Goal: Transaction & Acquisition: Obtain resource

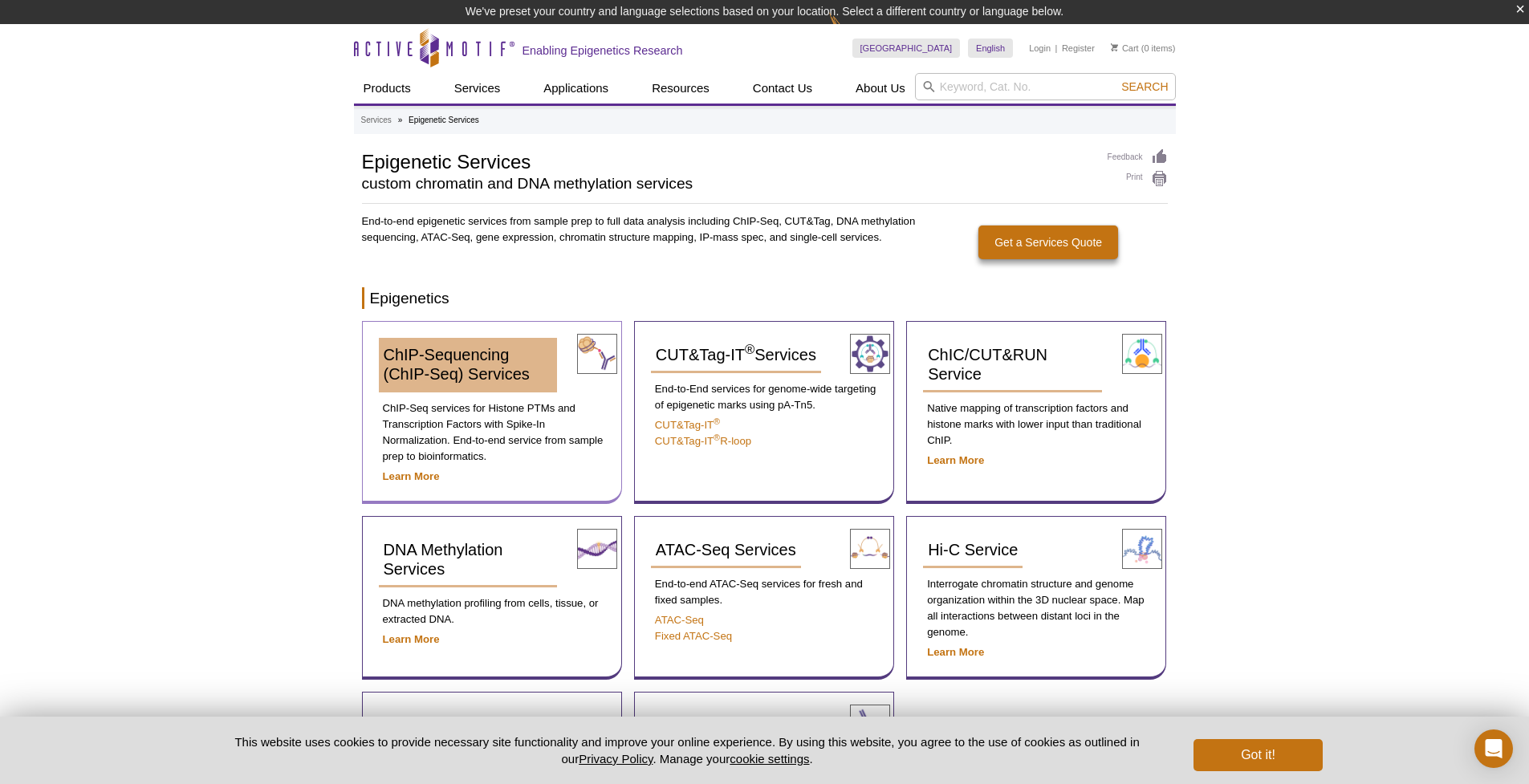
click at [470, 375] on span "ChIP-Sequencing (ChIP-Seq) Services" at bounding box center [456, 364] width 146 height 37
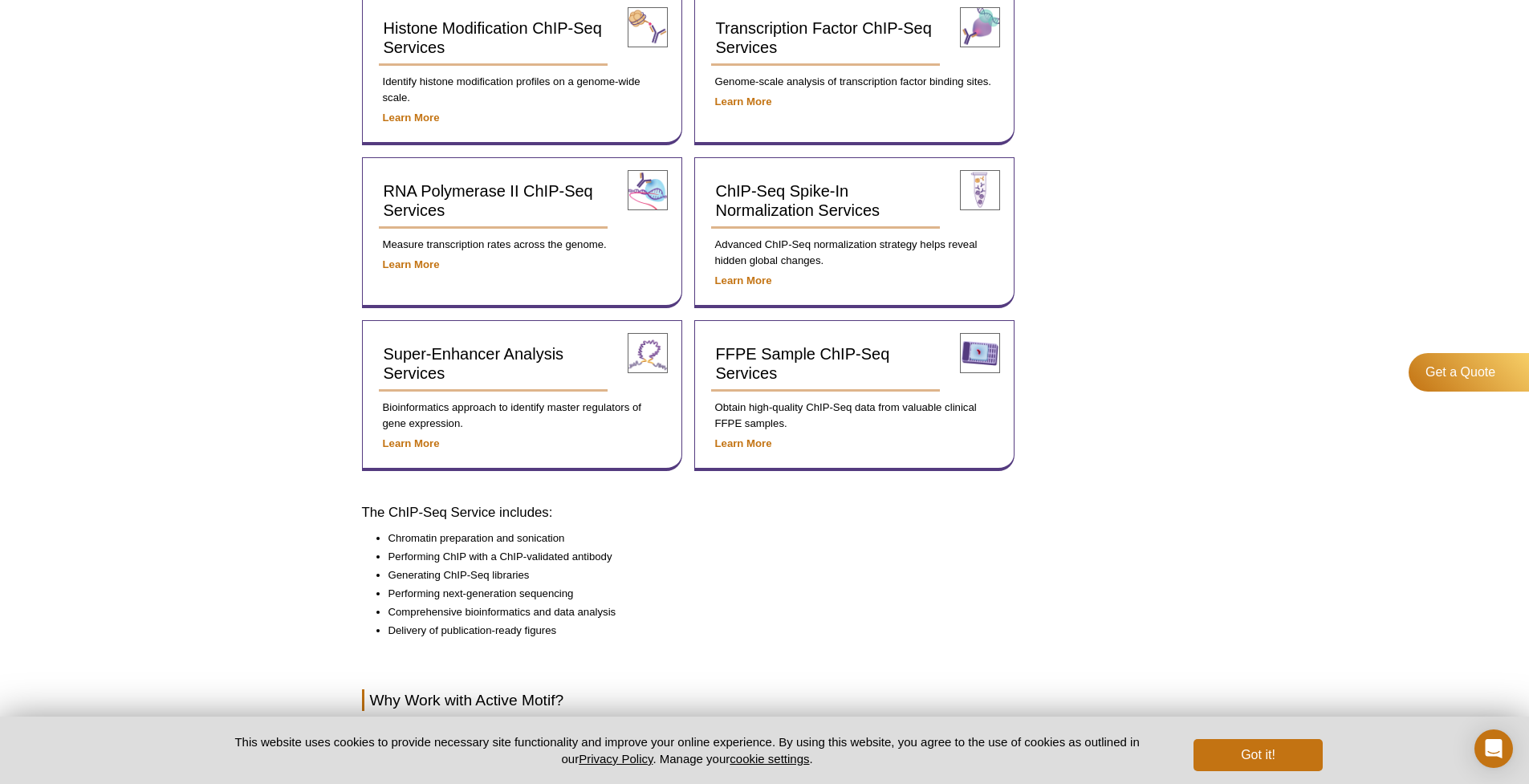
scroll to position [507, 0]
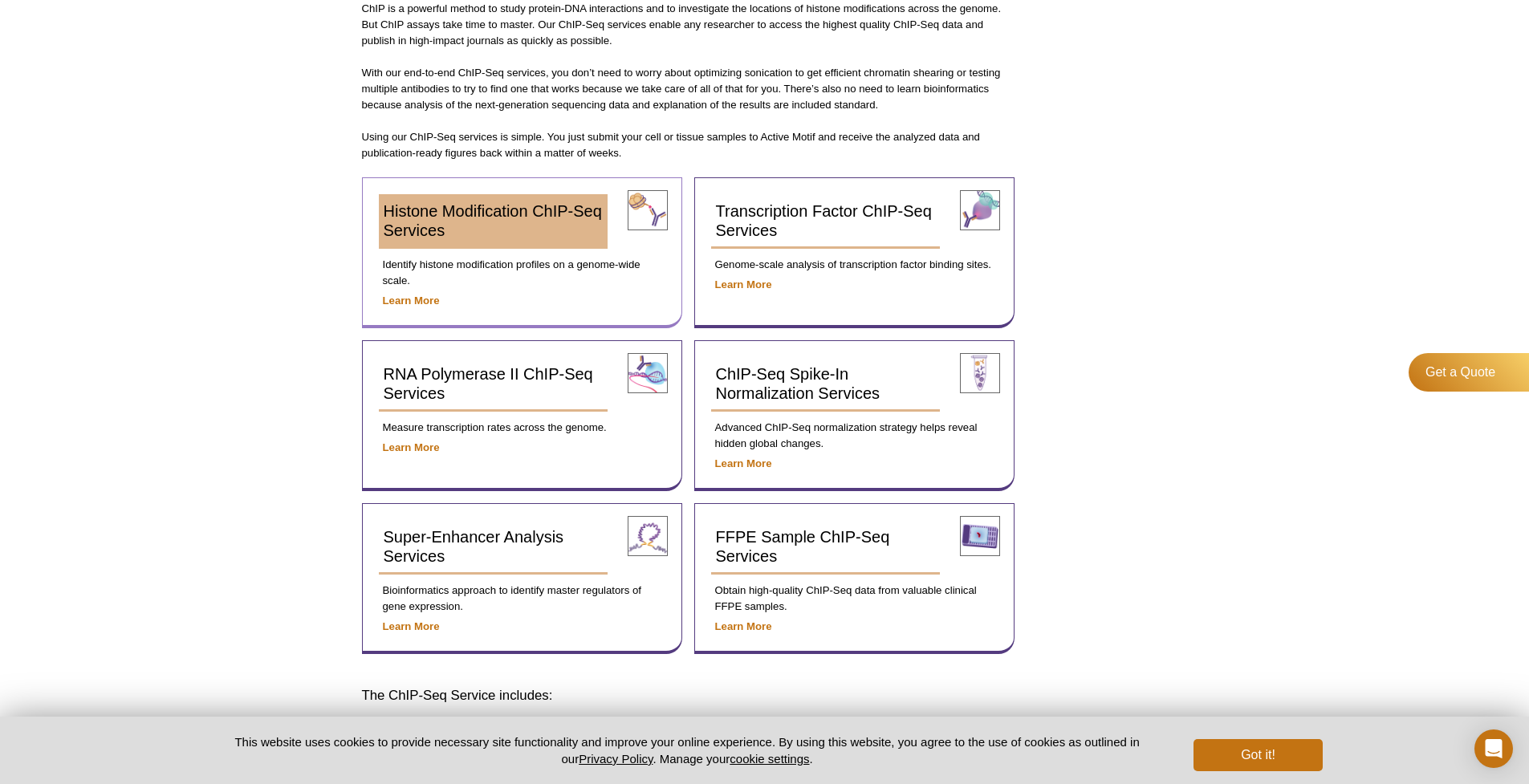
click at [438, 231] on span "Histone Modification ChIP-Seq Services" at bounding box center [492, 220] width 218 height 37
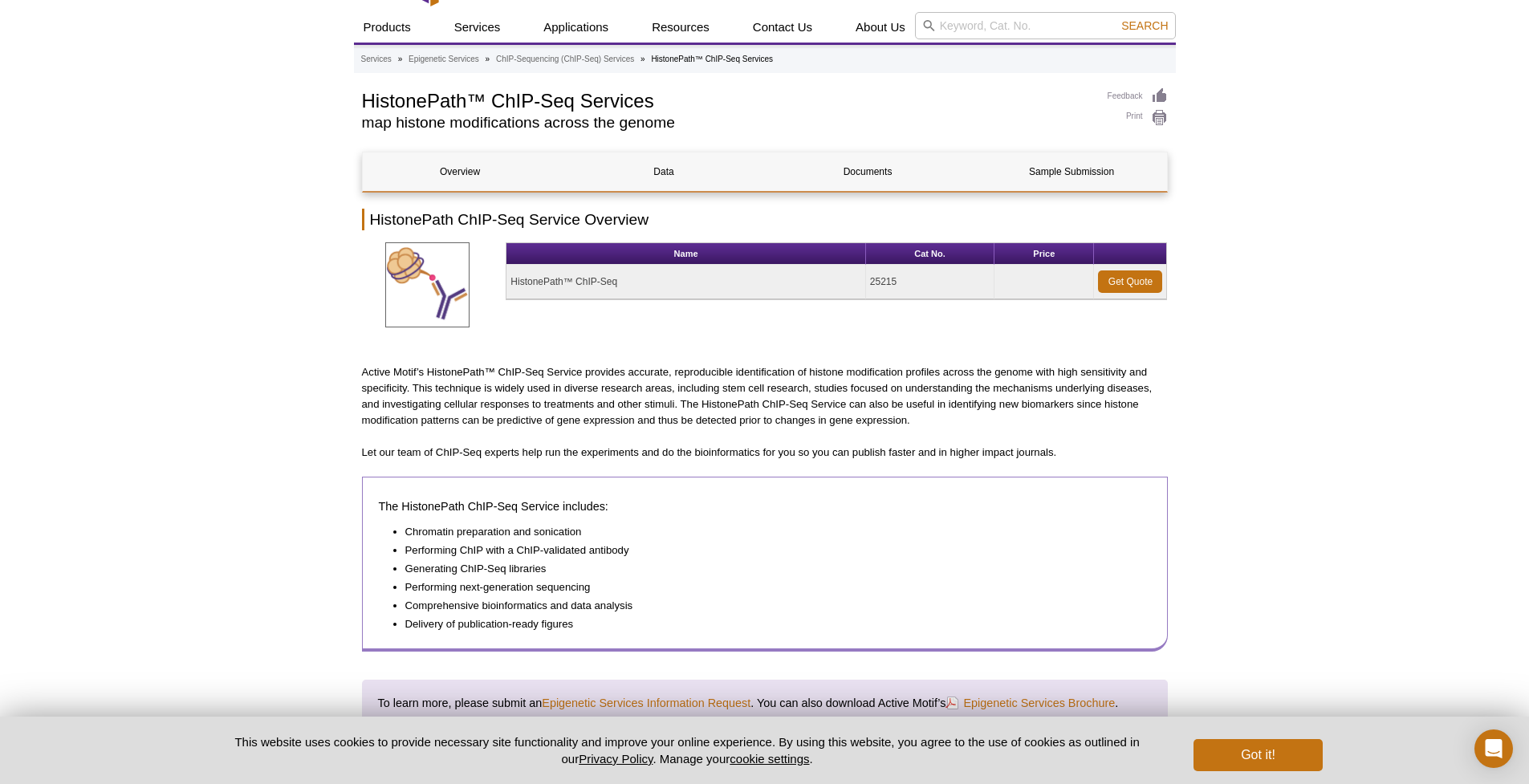
scroll to position [34, 0]
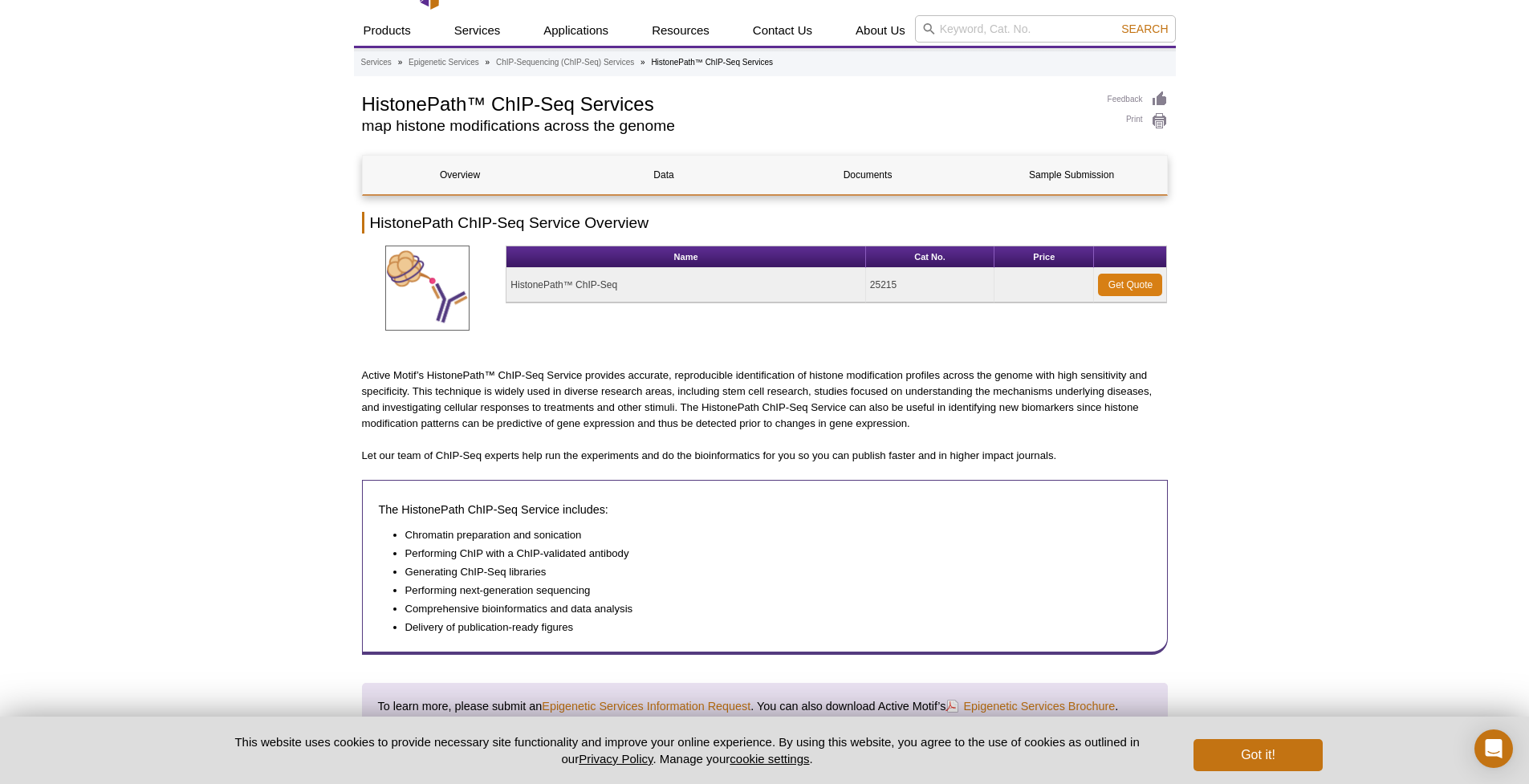
click at [1119, 281] on link "Get Quote" at bounding box center [1129, 285] width 64 height 22
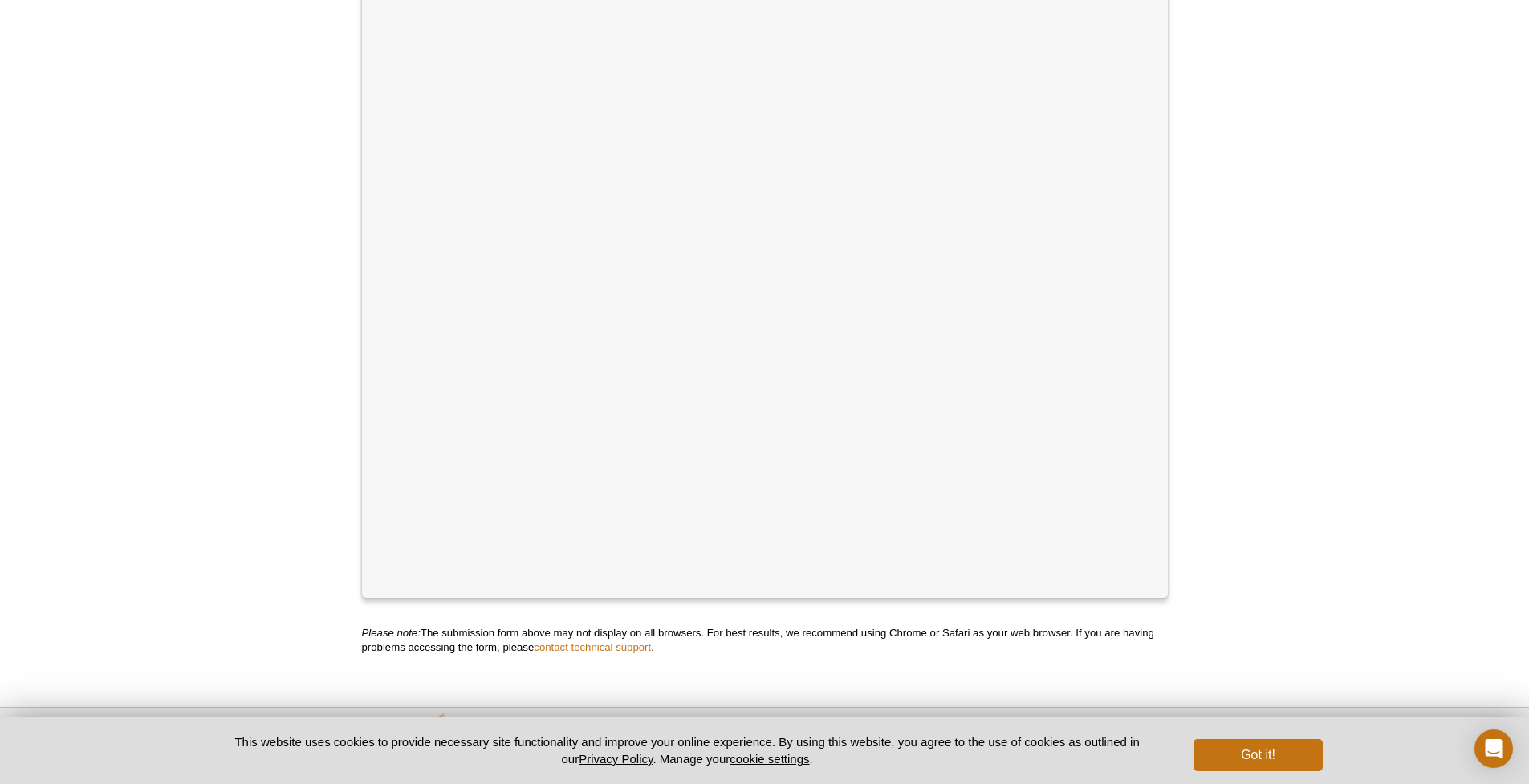
scroll to position [515, 0]
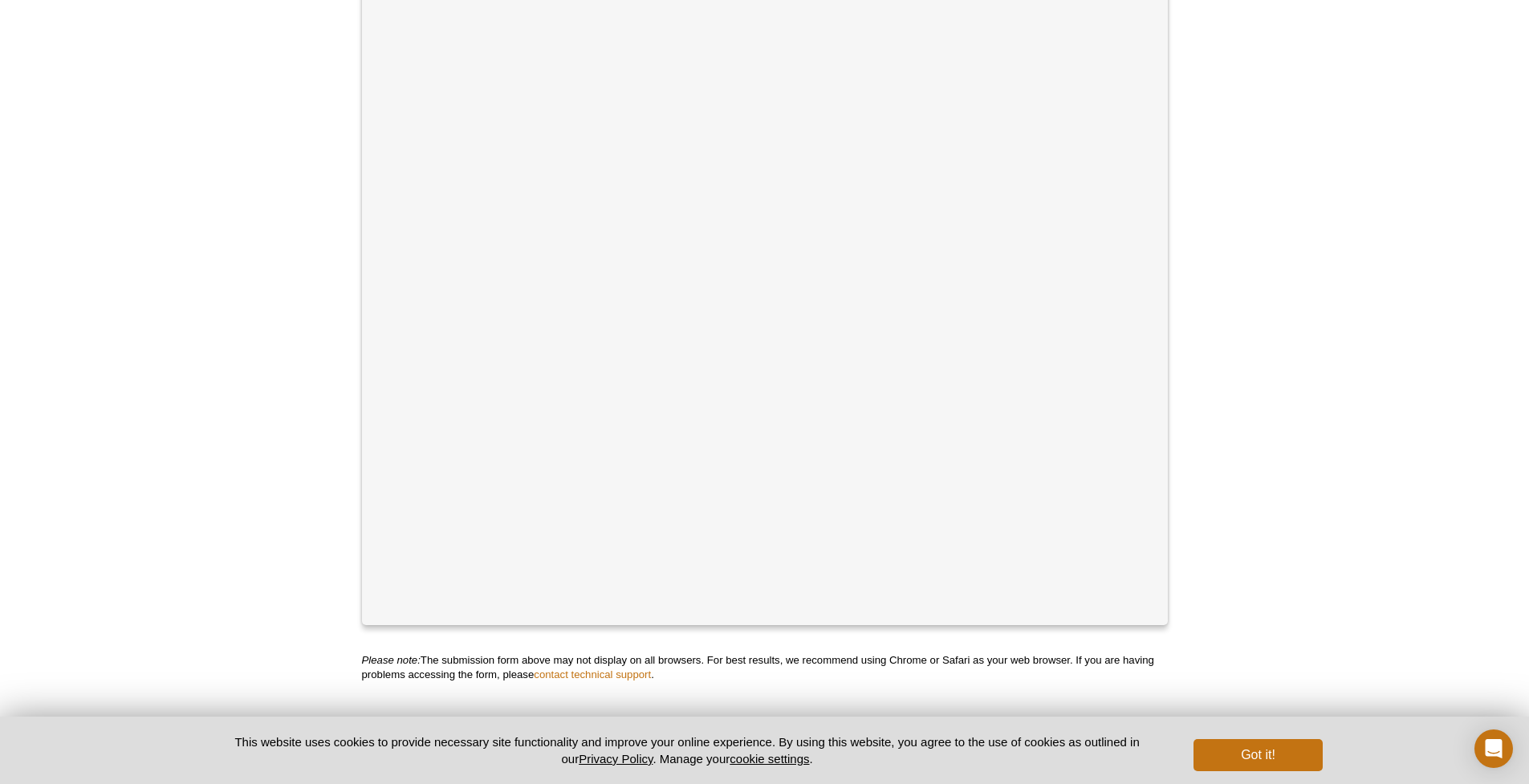
scroll to position [515, 0]
